Goal: Task Accomplishment & Management: Complete application form

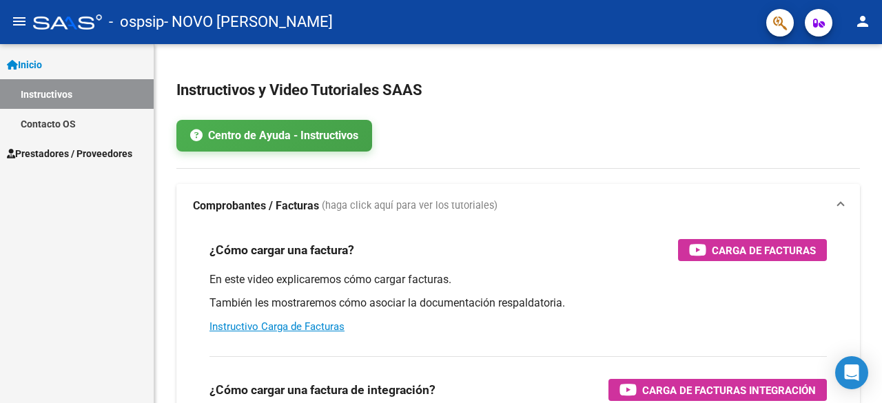
click at [114, 159] on span "Prestadores / Proveedores" at bounding box center [69, 153] width 125 height 15
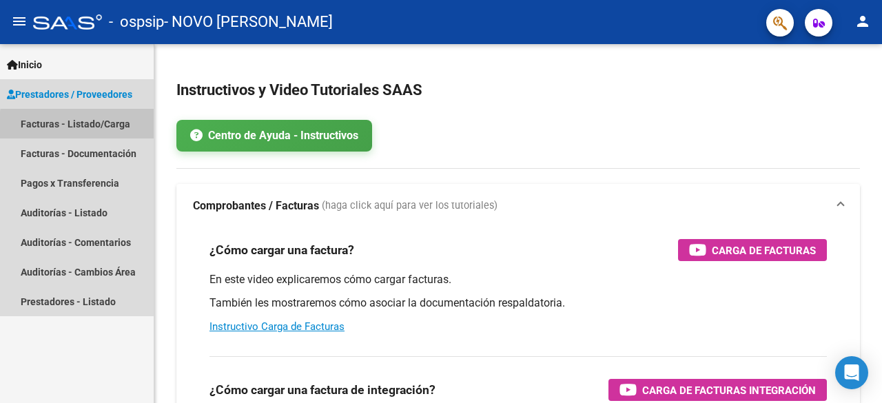
click at [122, 129] on link "Facturas - Listado/Carga" at bounding box center [77, 124] width 154 height 30
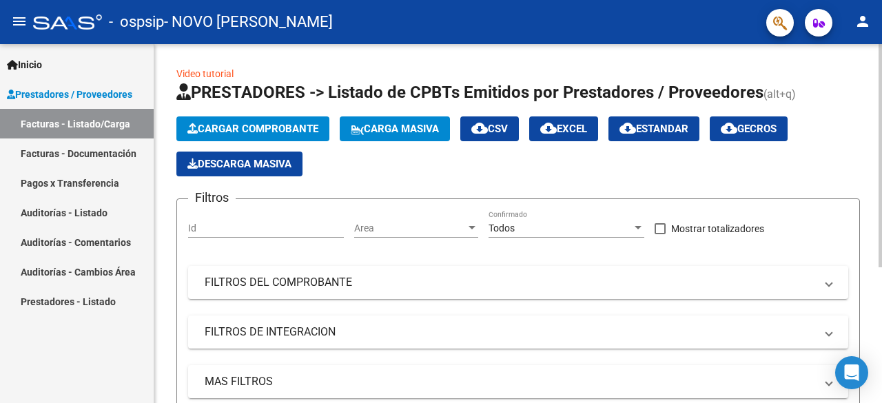
click at [251, 128] on span "Cargar Comprobante" at bounding box center [253, 129] width 131 height 12
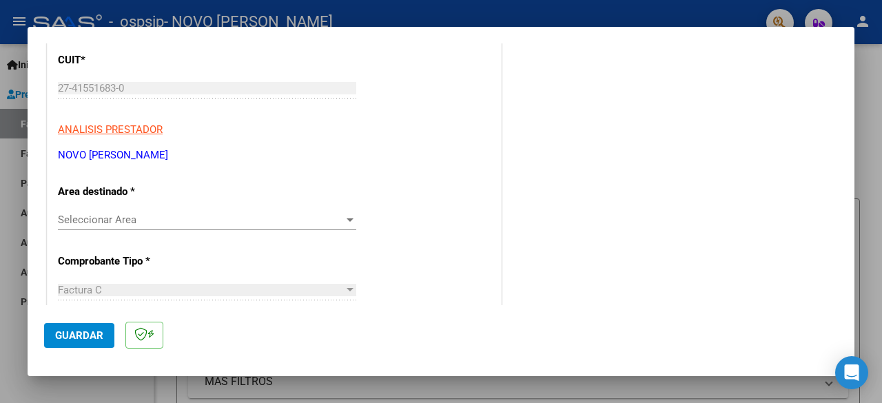
scroll to position [207, 0]
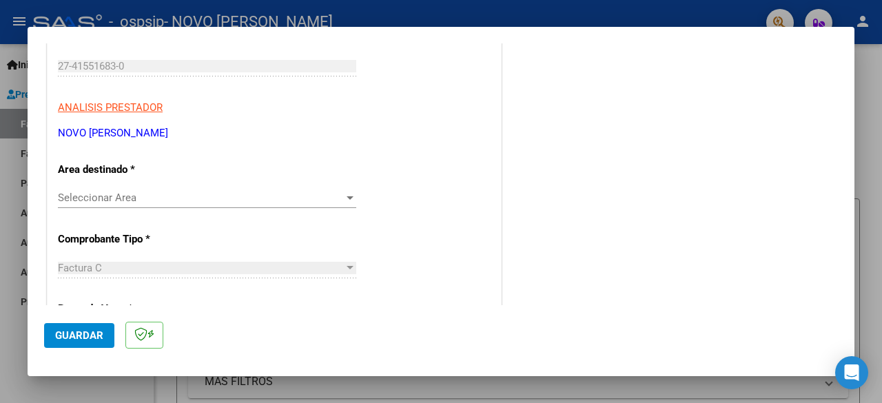
click at [216, 203] on span "Seleccionar Area" at bounding box center [201, 198] width 286 height 12
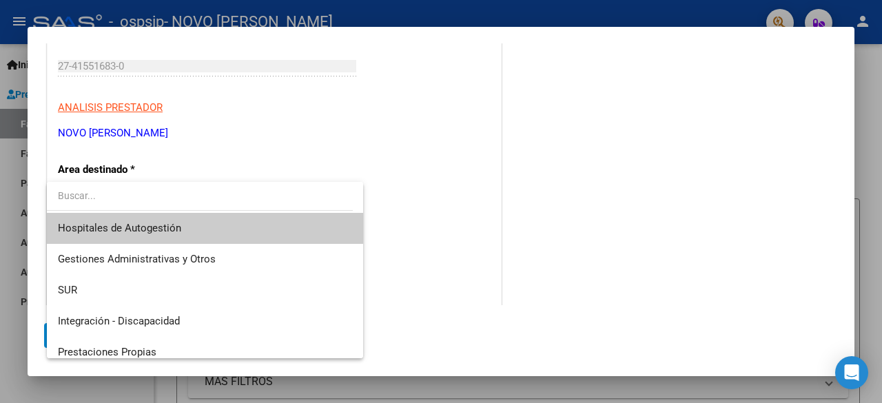
scroll to position [0, 0]
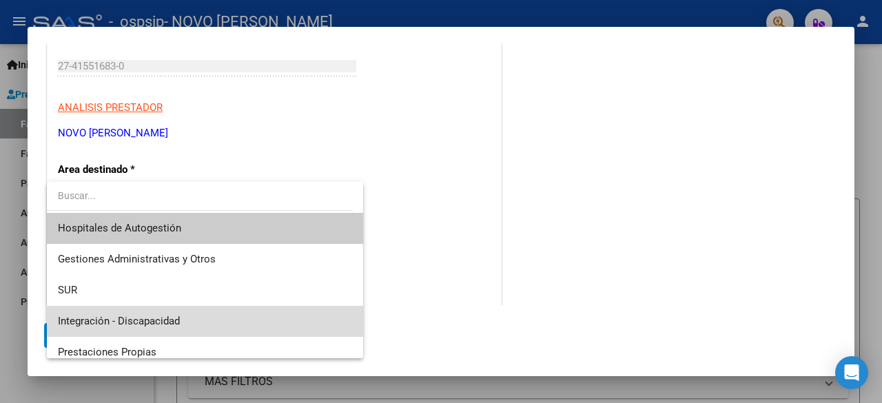
click at [278, 315] on span "Integración - Discapacidad" at bounding box center [205, 321] width 295 height 31
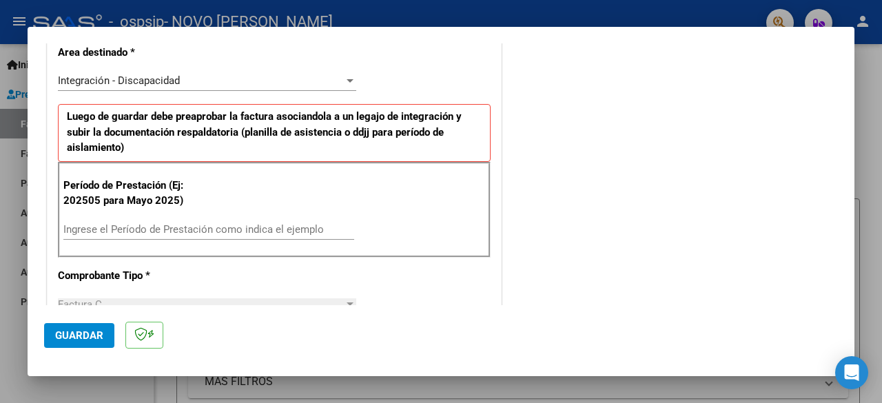
scroll to position [345, 0]
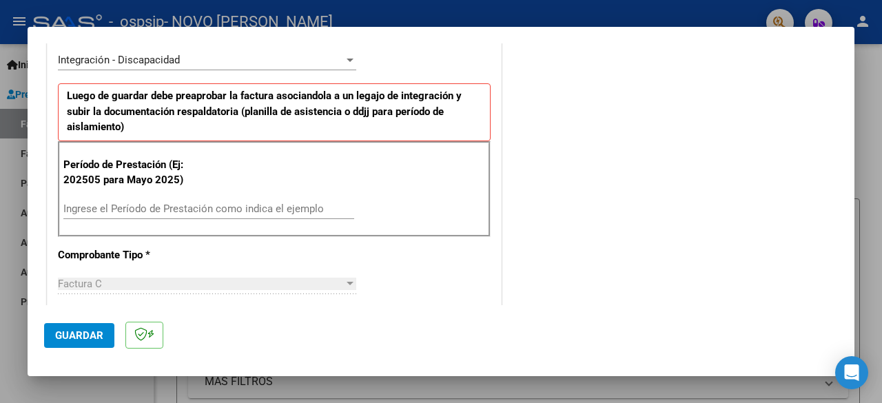
click at [220, 206] on input "Ingrese el Período de Prestación como indica el ejemplo" at bounding box center [208, 209] width 291 height 12
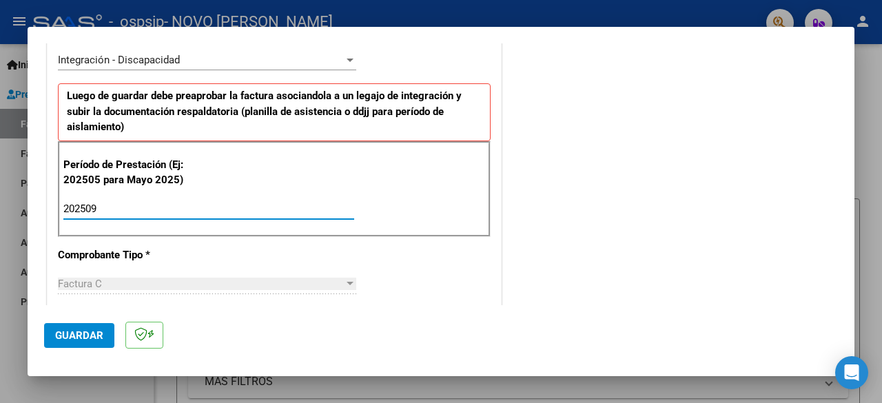
type input "202509"
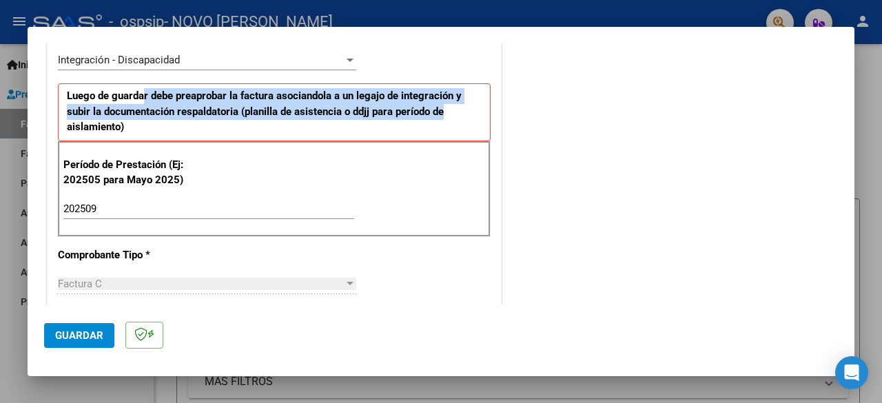
drag, startPoint x: 186, startPoint y: 95, endPoint x: 454, endPoint y: 117, distance: 268.3
click at [454, 117] on p "Luego de guardar debe preaprobar la factura asociandola a un legajo de integrac…" at bounding box center [274, 112] width 433 height 58
drag, startPoint x: 132, startPoint y: 93, endPoint x: 427, endPoint y: 113, distance: 295.7
click at [426, 112] on strong "Luego de guardar debe preaprobar la factura asociandola a un legajo de integrac…" at bounding box center [264, 111] width 395 height 43
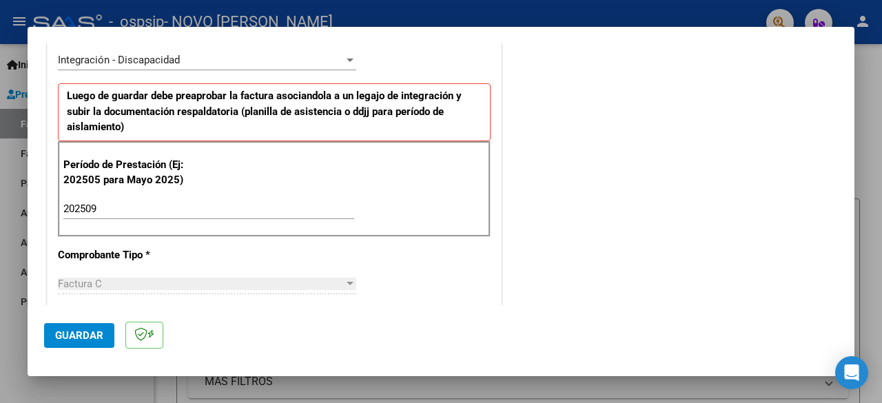
click at [427, 128] on p "Luego de guardar debe preaprobar la factura asociandola a un legajo de integrac…" at bounding box center [274, 112] width 433 height 58
click at [66, 330] on span "Guardar" at bounding box center [79, 336] width 48 height 12
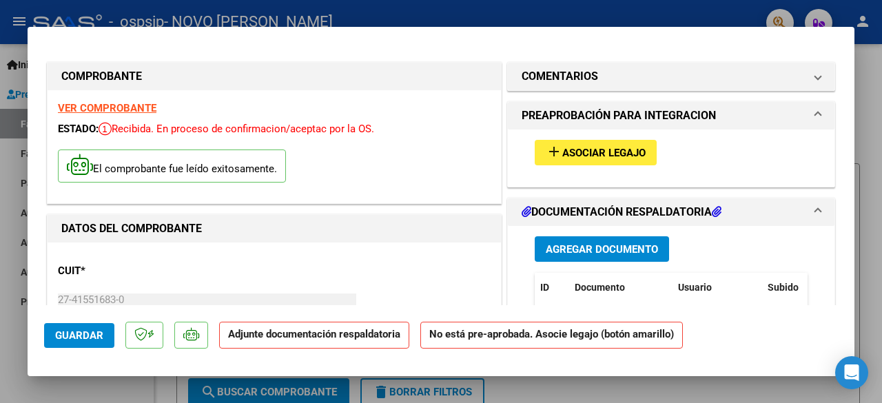
click at [625, 157] on span "Asociar Legajo" at bounding box center [604, 153] width 83 height 12
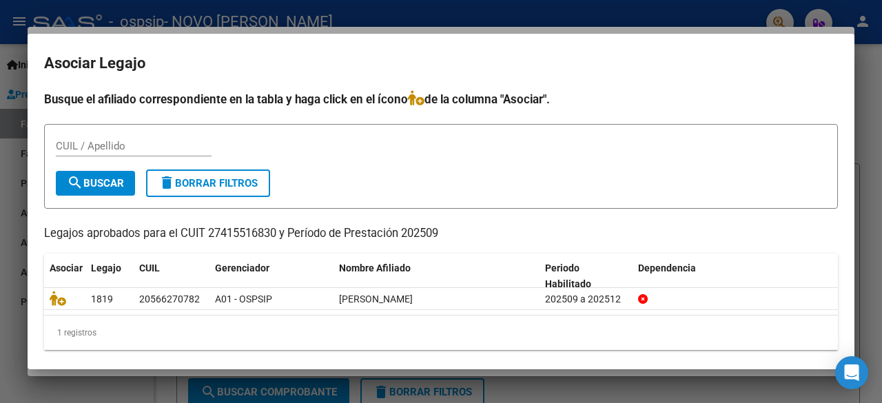
drag, startPoint x: 182, startPoint y: 97, endPoint x: 581, endPoint y: 109, distance: 399.3
click at [581, 109] on div "Busque el afiliado correspondiente en la tabla y haga click en el ícono de la c…" at bounding box center [441, 220] width 794 height 260
click at [593, 105] on h4 "Busque el afiliado correspondiente en la tabla y haga click en el ícono de la c…" at bounding box center [441, 99] width 794 height 18
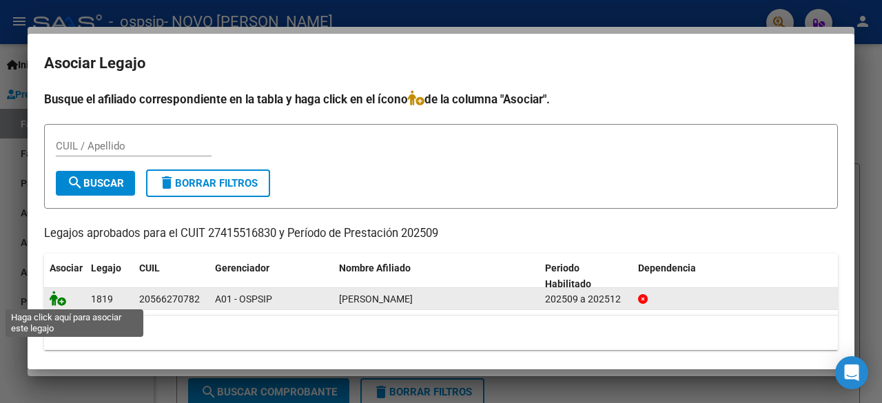
click at [58, 298] on icon at bounding box center [58, 298] width 17 height 15
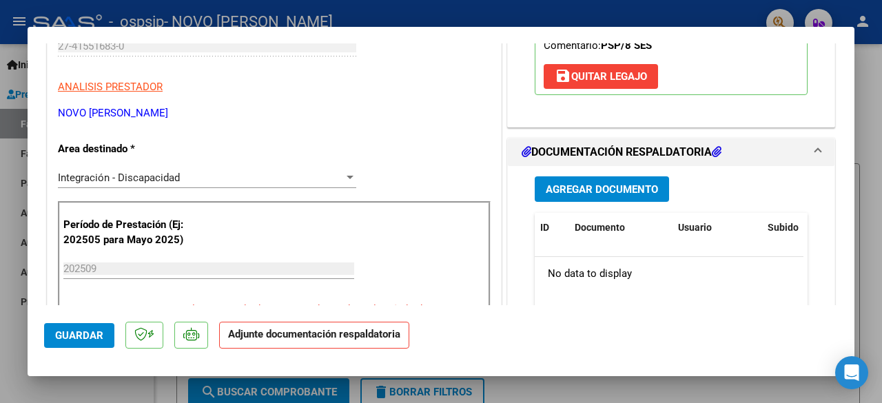
scroll to position [276, 0]
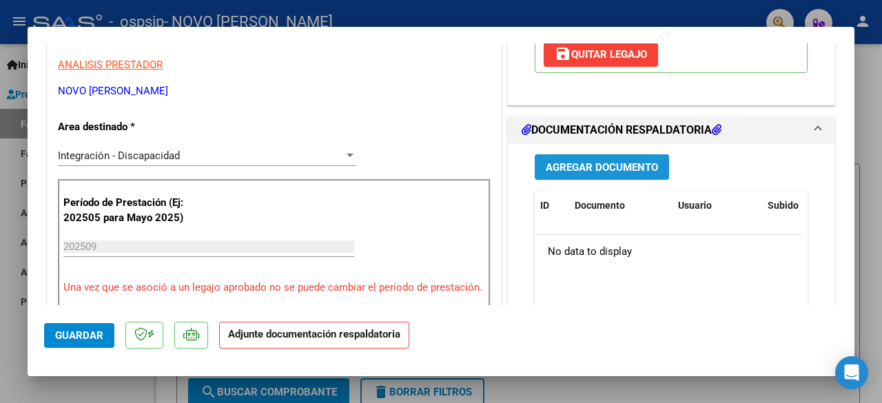
click at [606, 172] on button "Agregar Documento" at bounding box center [602, 167] width 134 height 26
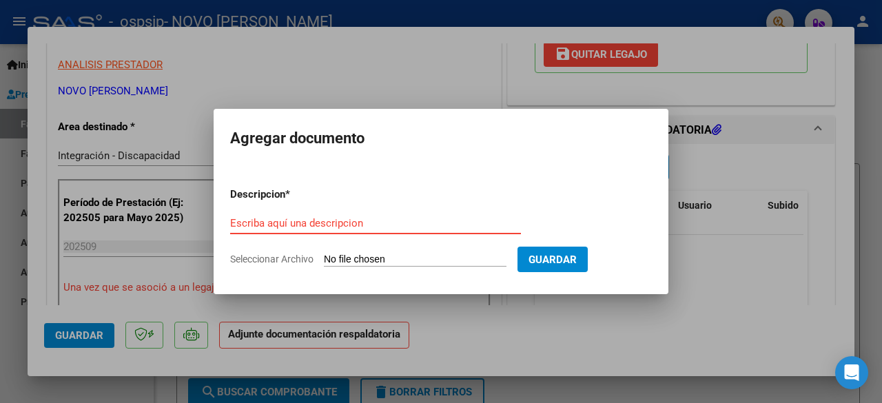
click at [401, 259] on input "Seleccionar Archivo" at bounding box center [415, 260] width 183 height 13
type input "C:\fakepath\[PERSON_NAME]- Sept Caro.pdf"
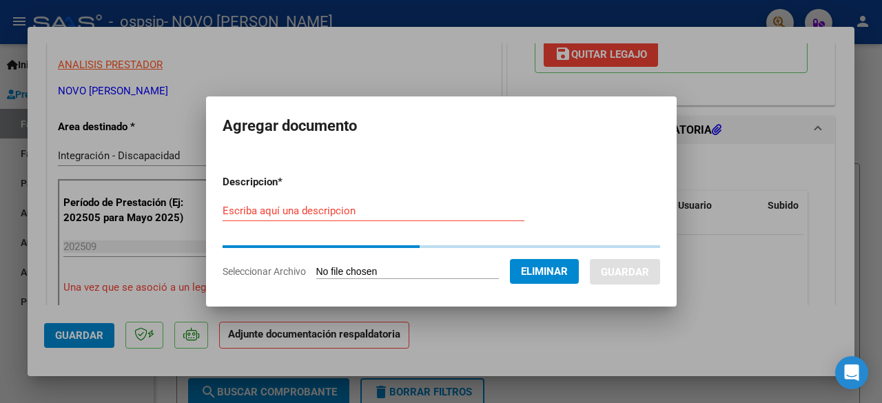
click at [347, 210] on input "Escriba aquí una descripcion" at bounding box center [374, 211] width 302 height 12
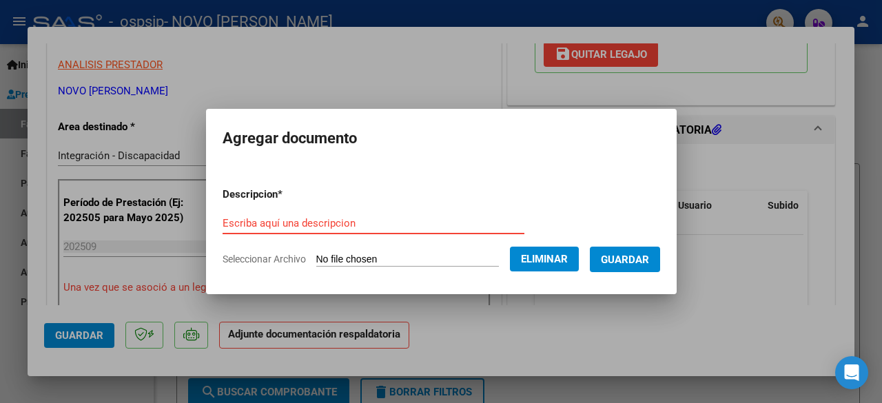
type input "p"
type input "Planilla de asistencia"
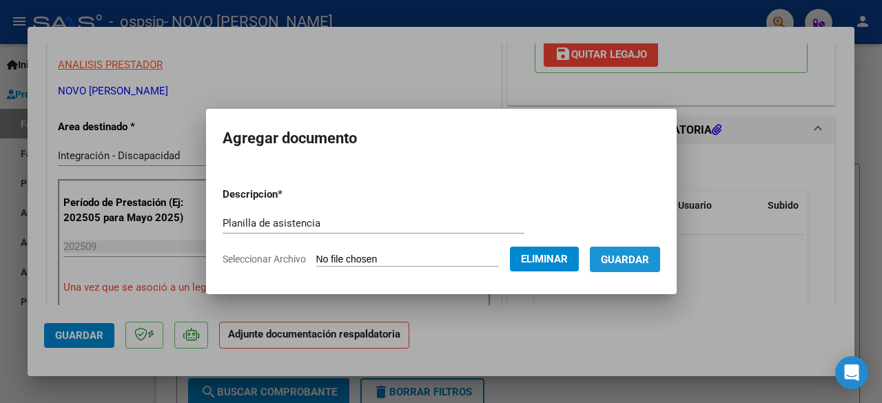
click at [622, 259] on span "Guardar" at bounding box center [625, 260] width 48 height 12
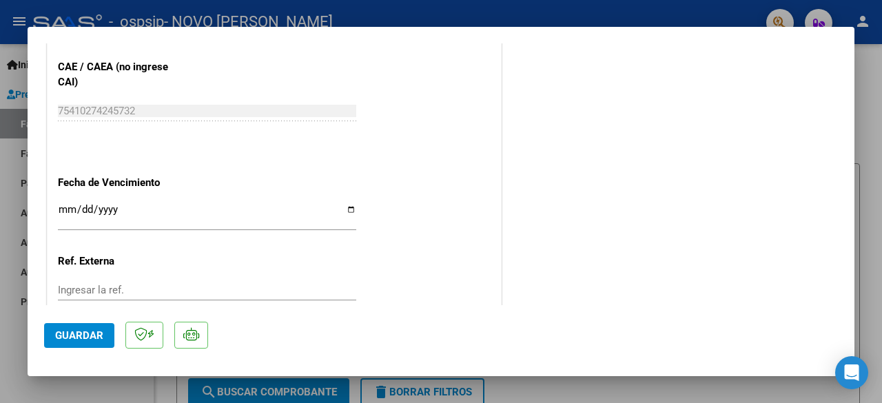
scroll to position [984, 0]
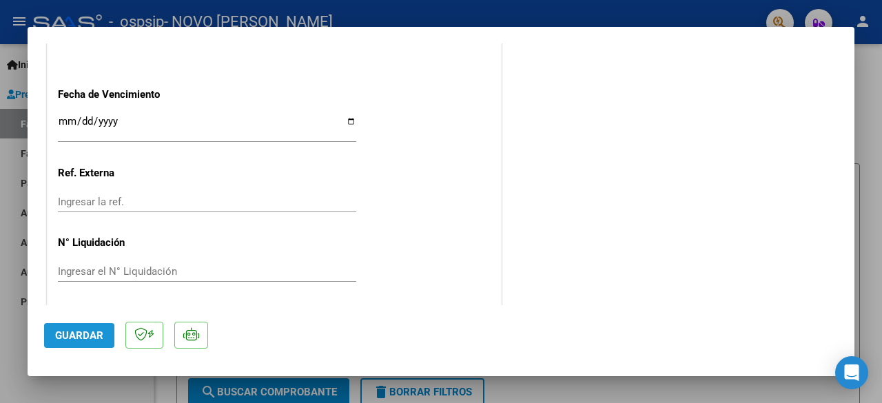
click at [85, 334] on span "Guardar" at bounding box center [79, 336] width 48 height 12
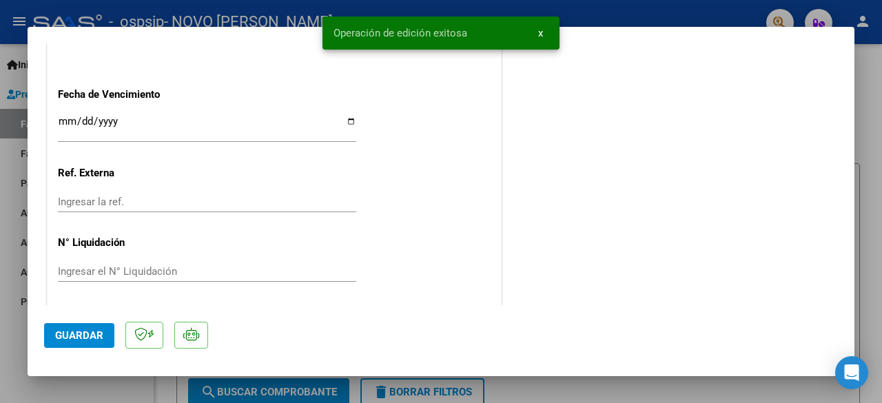
click at [540, 32] on span "x" at bounding box center [540, 33] width 5 height 12
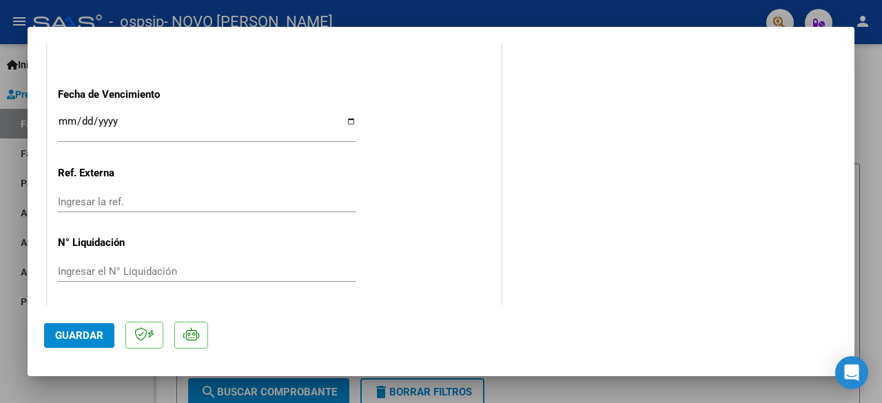
click at [0, 259] on div at bounding box center [441, 201] width 882 height 403
type input "$ 0,00"
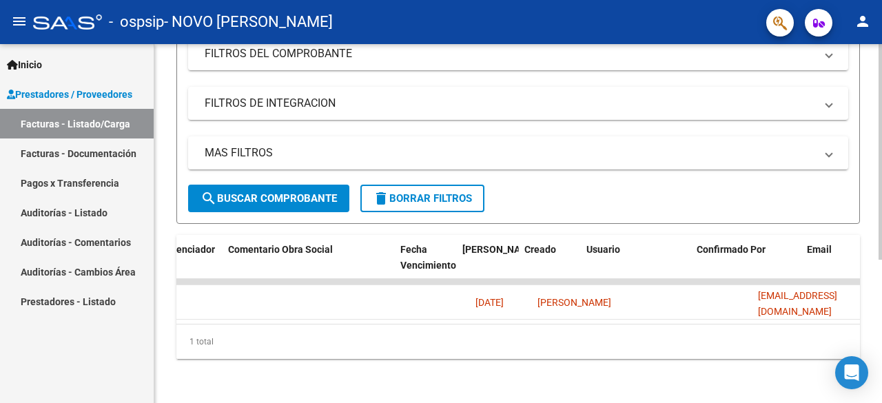
scroll to position [0, 2222]
